Goal: Navigation & Orientation: Find specific page/section

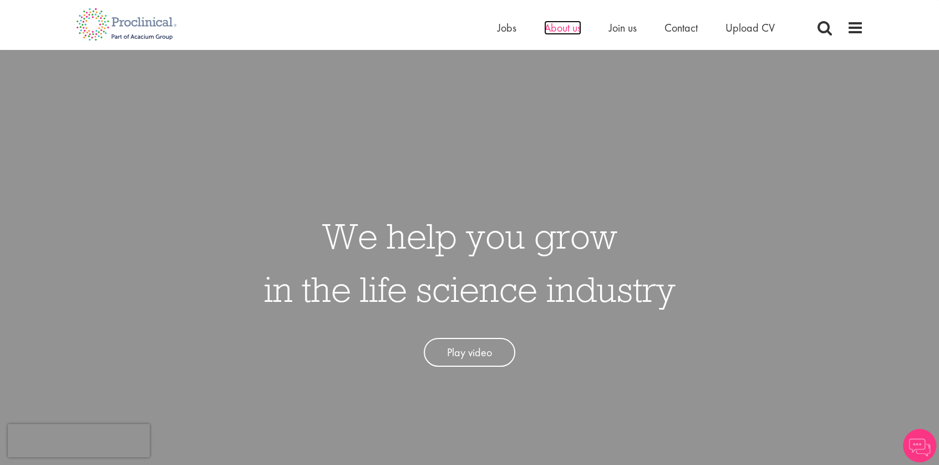
click at [569, 24] on span "About us" at bounding box center [562, 28] width 37 height 14
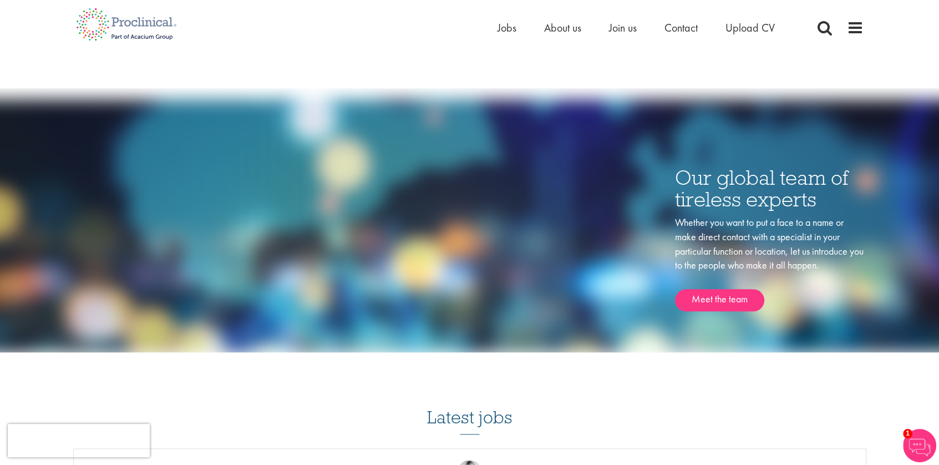
scroll to position [1330, 0]
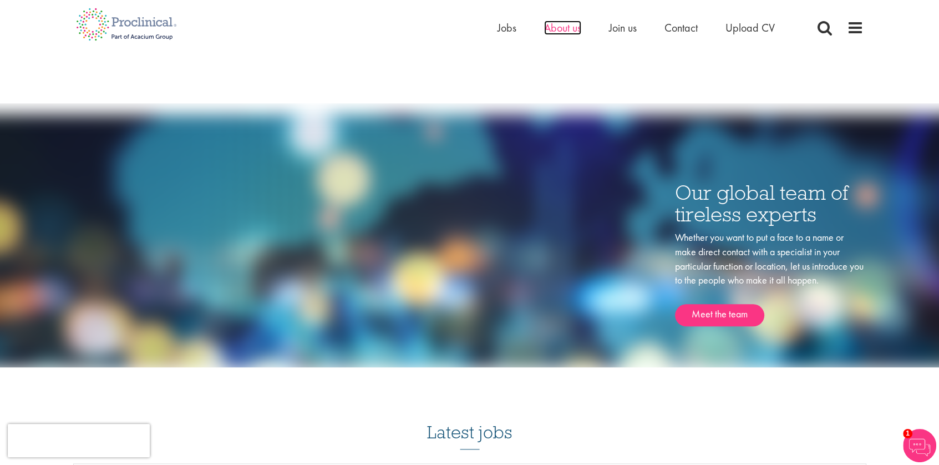
click at [568, 27] on span "About us" at bounding box center [562, 28] width 37 height 14
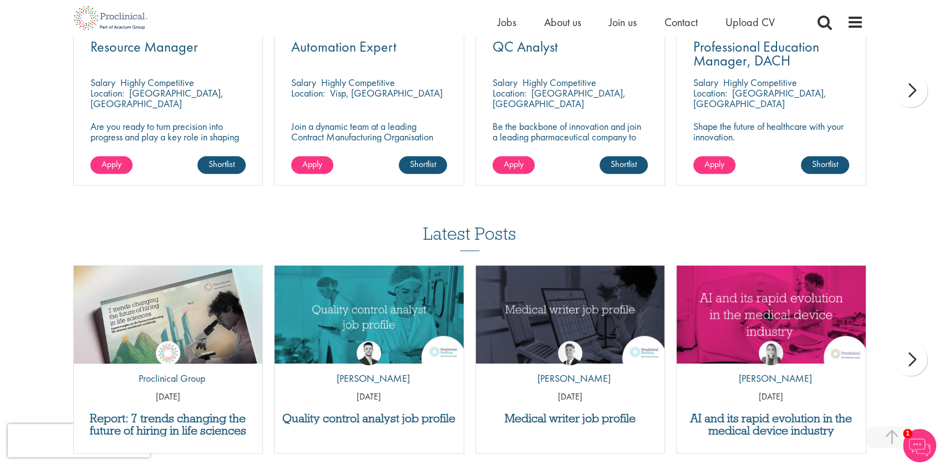
scroll to position [2018, 0]
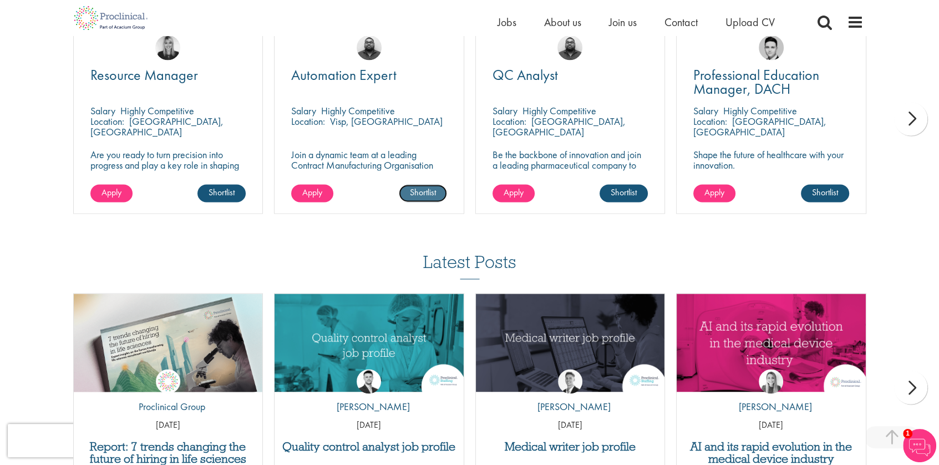
click at [435, 192] on link "Shortlist" at bounding box center [423, 193] width 48 height 18
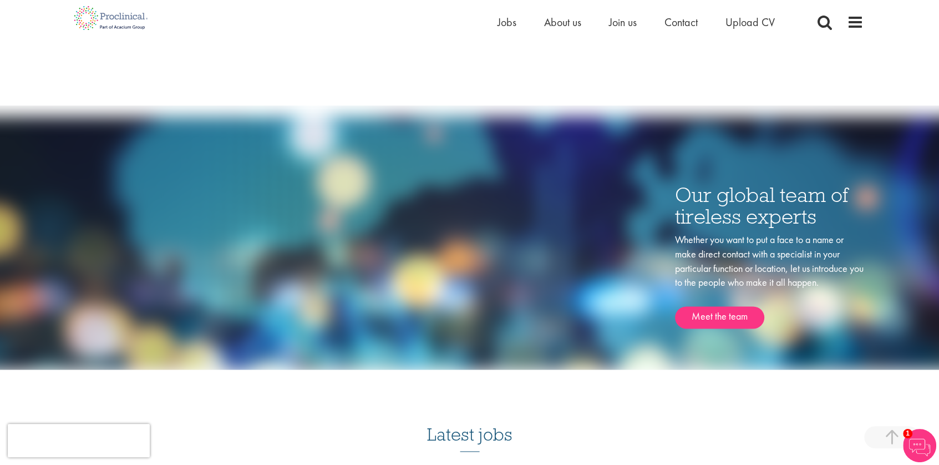
scroll to position [1574, 0]
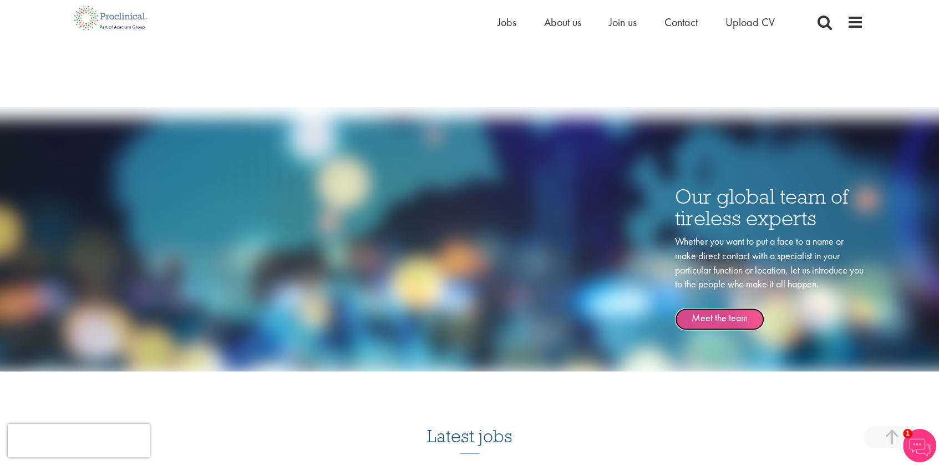
click at [733, 319] on link "Meet the team" at bounding box center [719, 319] width 89 height 22
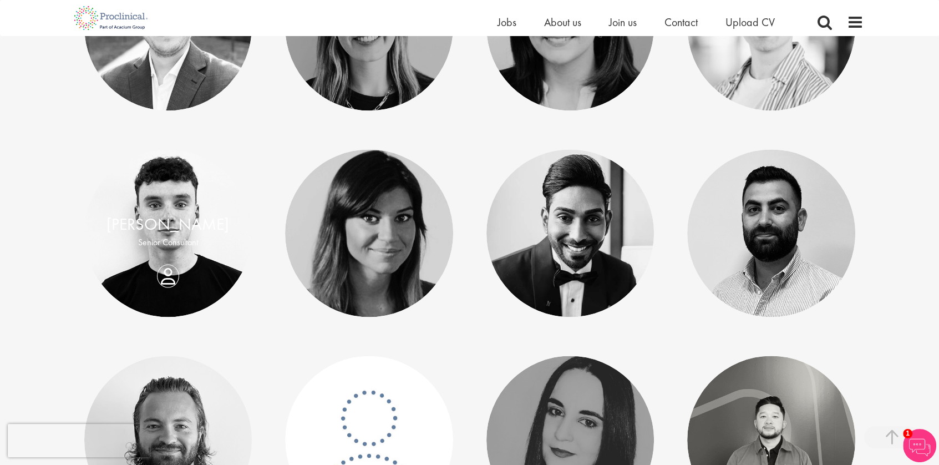
scroll to position [1774, 0]
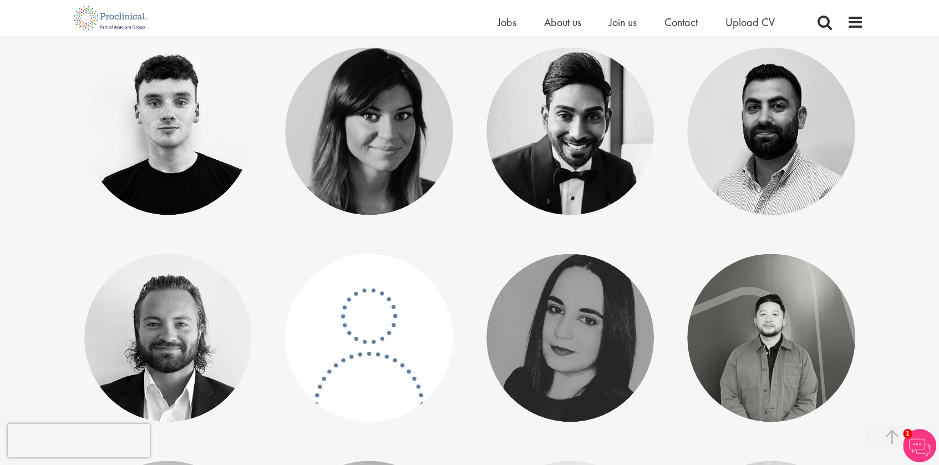
drag, startPoint x: 790, startPoint y: 272, endPoint x: 916, endPoint y: 195, distance: 148.3
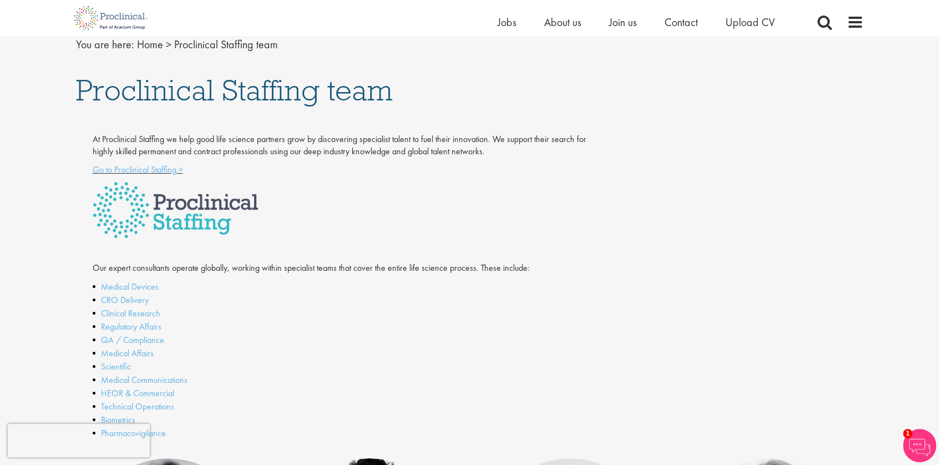
scroll to position [111, 0]
